Goal: Find contact information: Find contact information

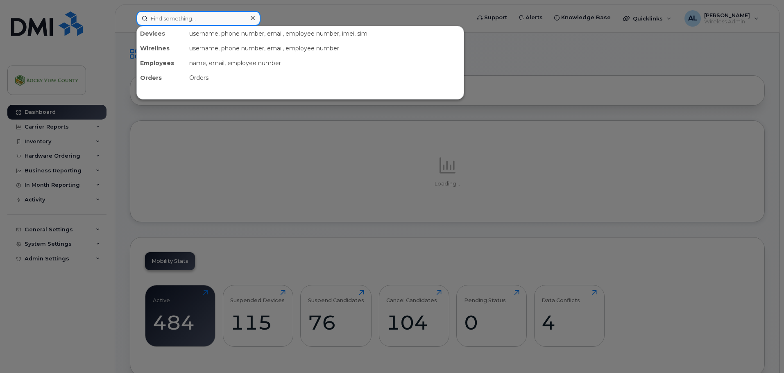
click at [236, 20] on input at bounding box center [198, 18] width 124 height 15
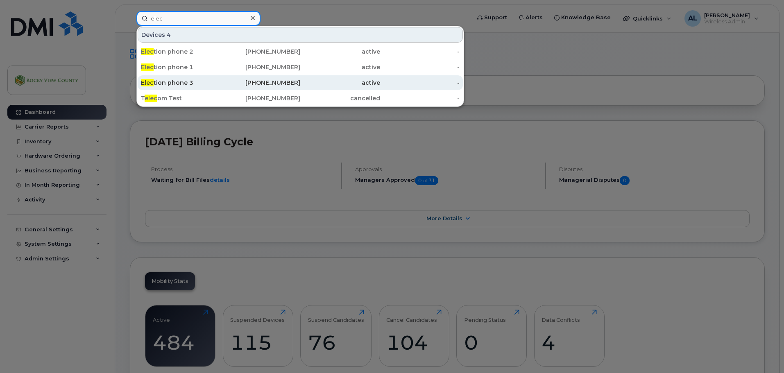
type input "elec"
click at [227, 79] on div "[PHONE_NUMBER]" at bounding box center [261, 83] width 80 height 8
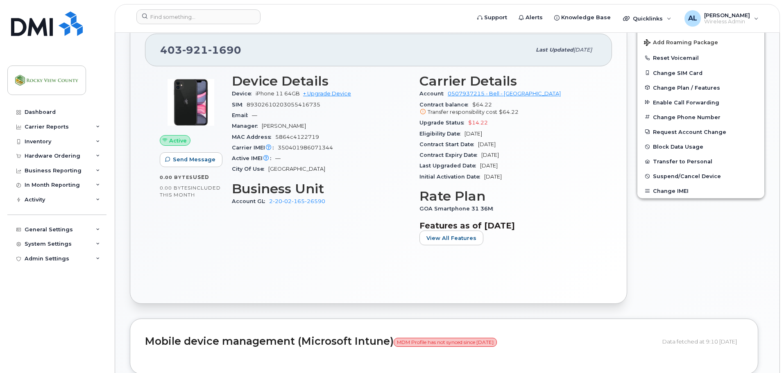
scroll to position [205, 0]
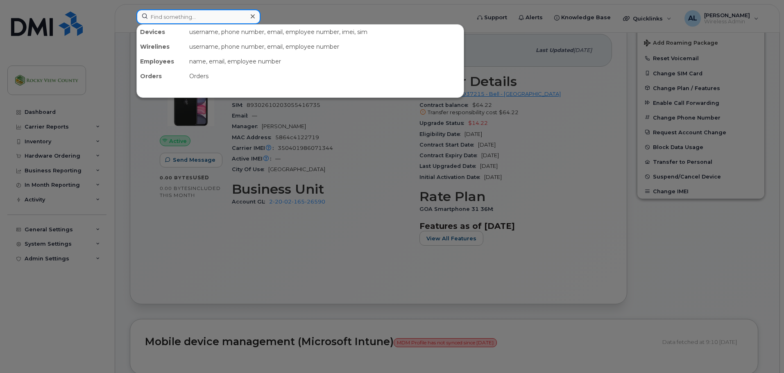
click at [175, 12] on input at bounding box center [198, 16] width 124 height 15
click at [155, 212] on div at bounding box center [392, 186] width 784 height 373
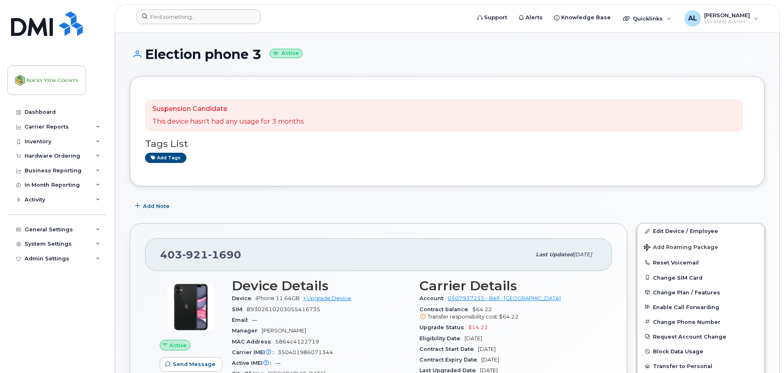
scroll to position [0, 0]
